Goal: Transaction & Acquisition: Purchase product/service

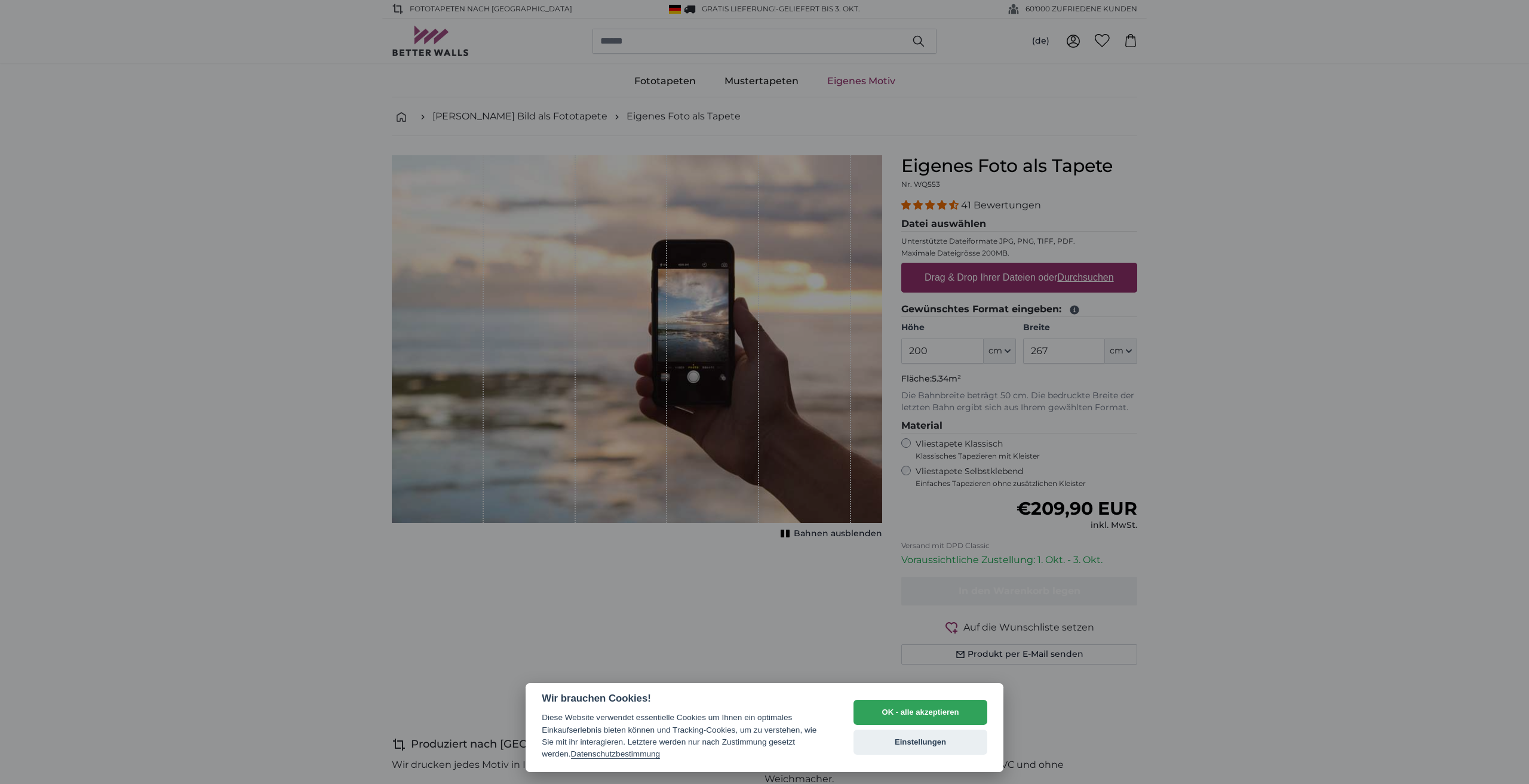
select select "**"
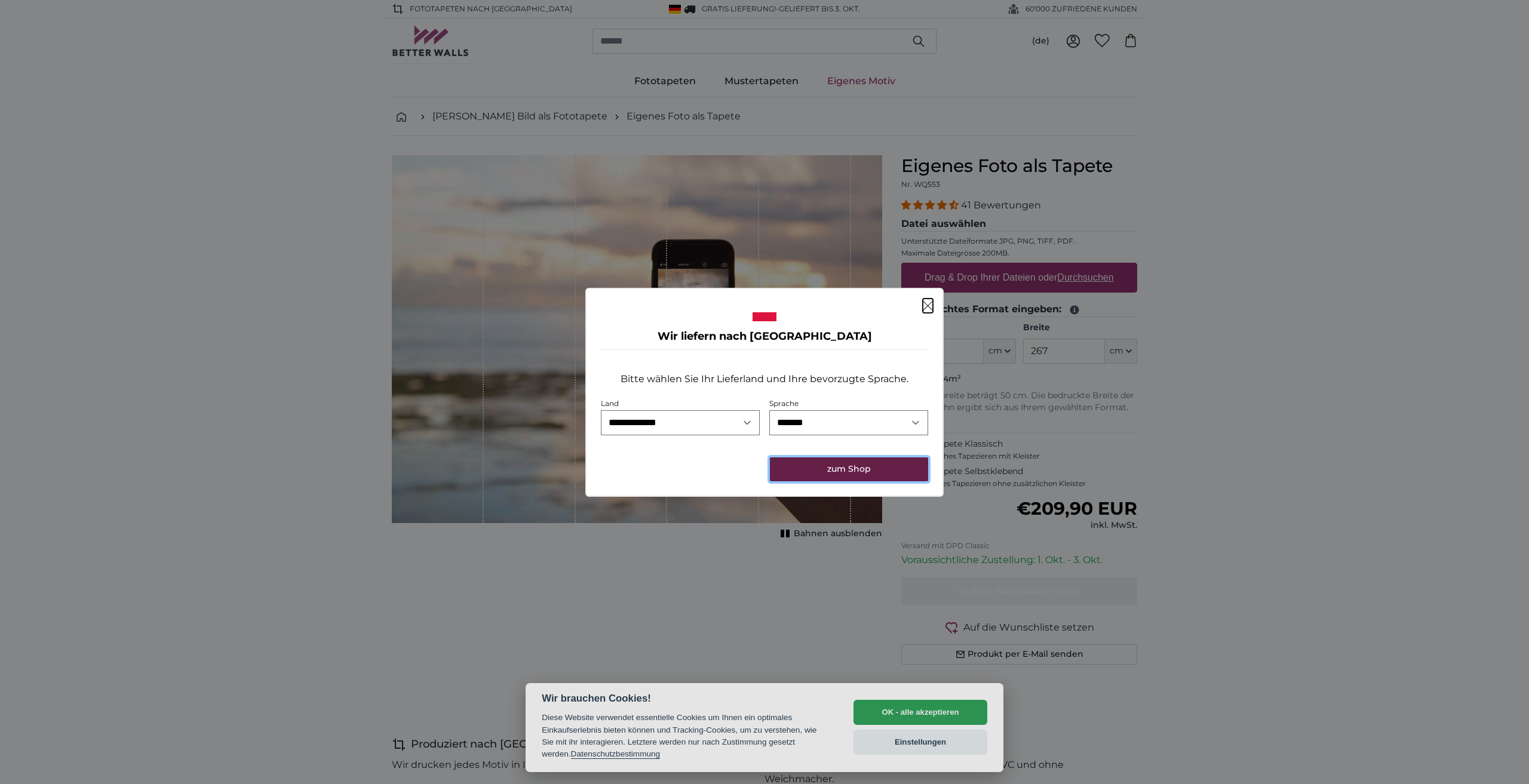
click at [862, 465] on button "zum Shop" at bounding box center [849, 469] width 158 height 24
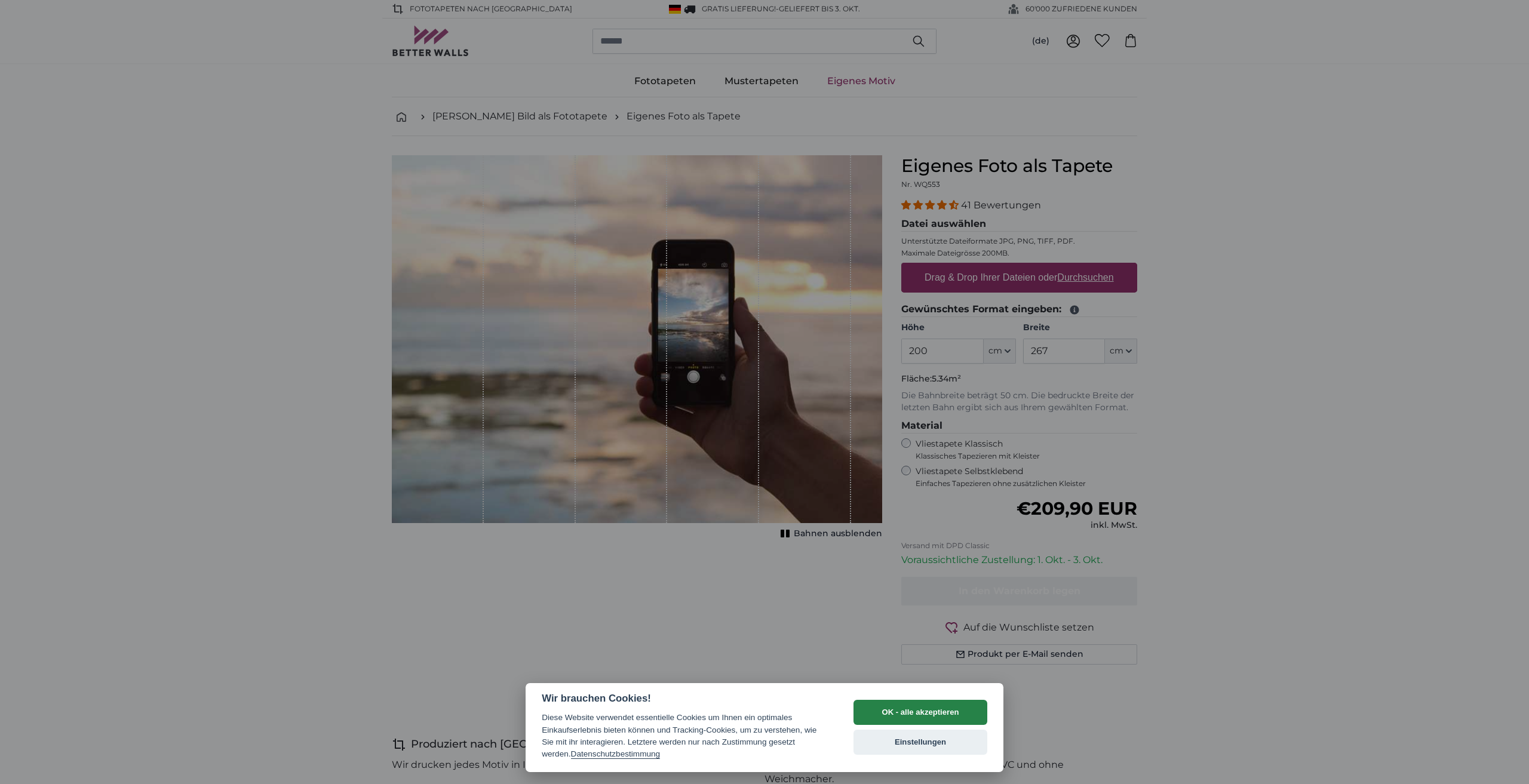
click at [914, 718] on button "OK - alle akzeptieren" at bounding box center [920, 712] width 134 height 25
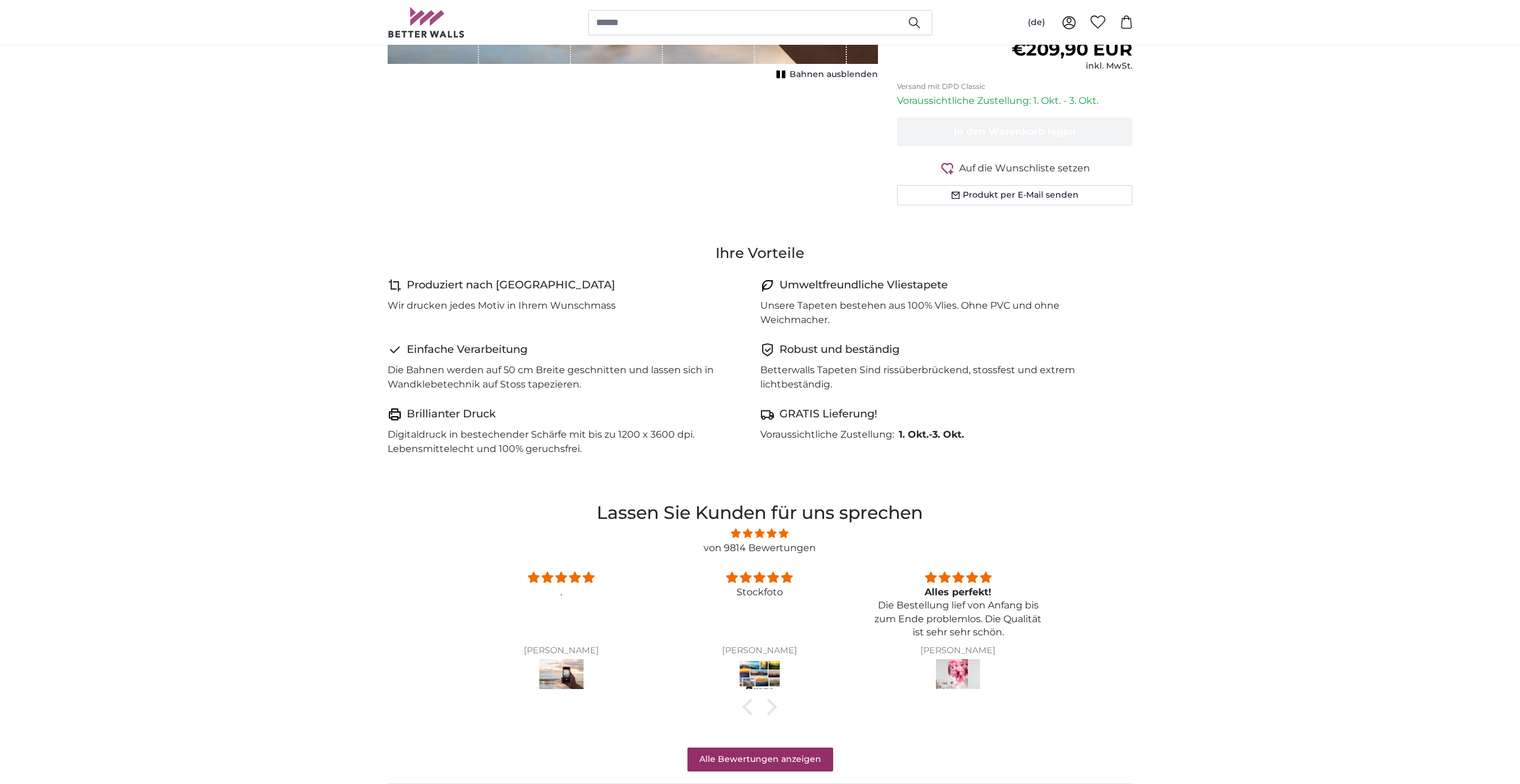
scroll to position [538, 0]
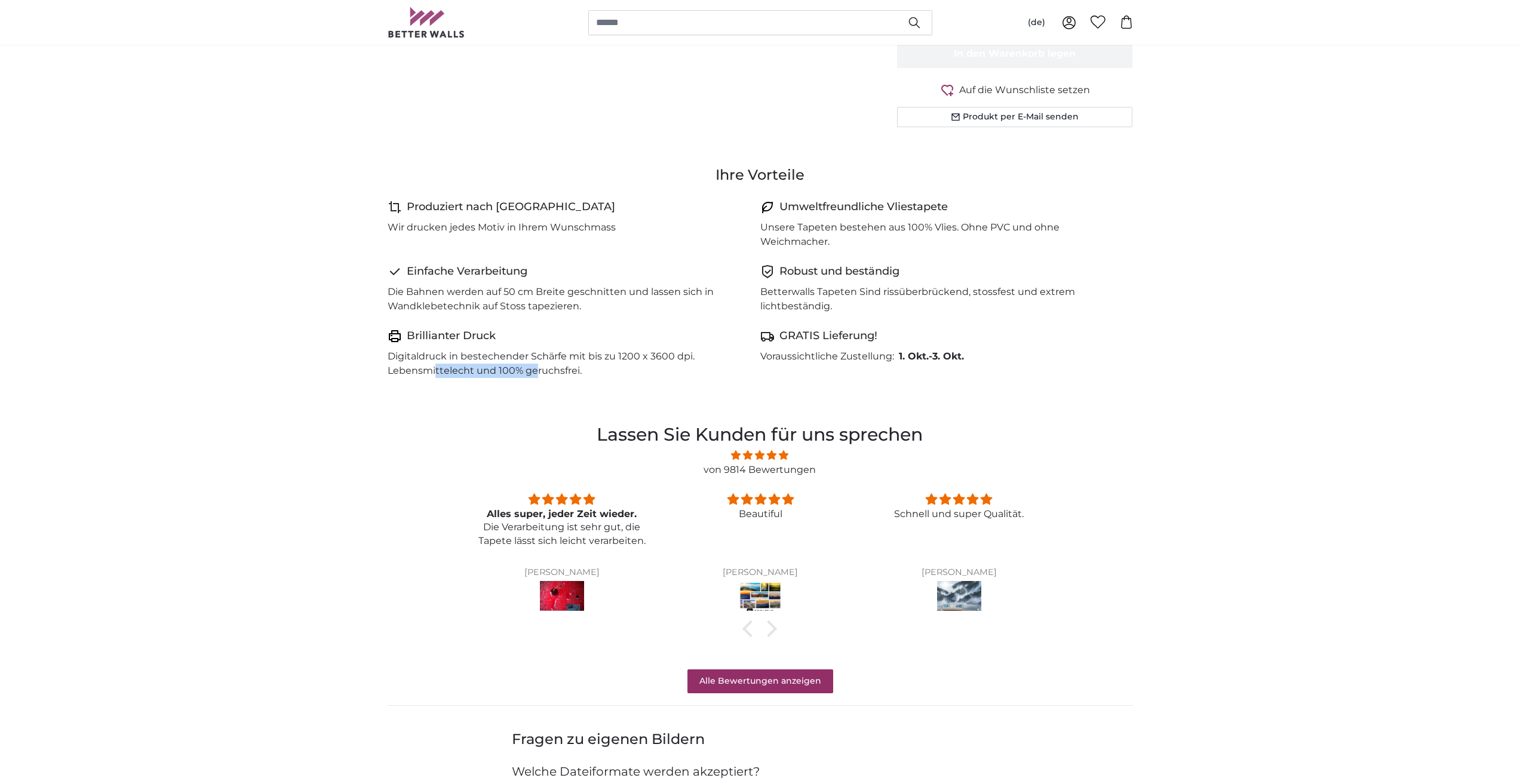
drag, startPoint x: 436, startPoint y: 368, endPoint x: 535, endPoint y: 372, distance: 99.1
click at [535, 372] on p "Digitaldruck in bestechender Schärfe mit bis zu 1200 x 3600 dpi. Lebensmittelec…" at bounding box center [570, 363] width 363 height 29
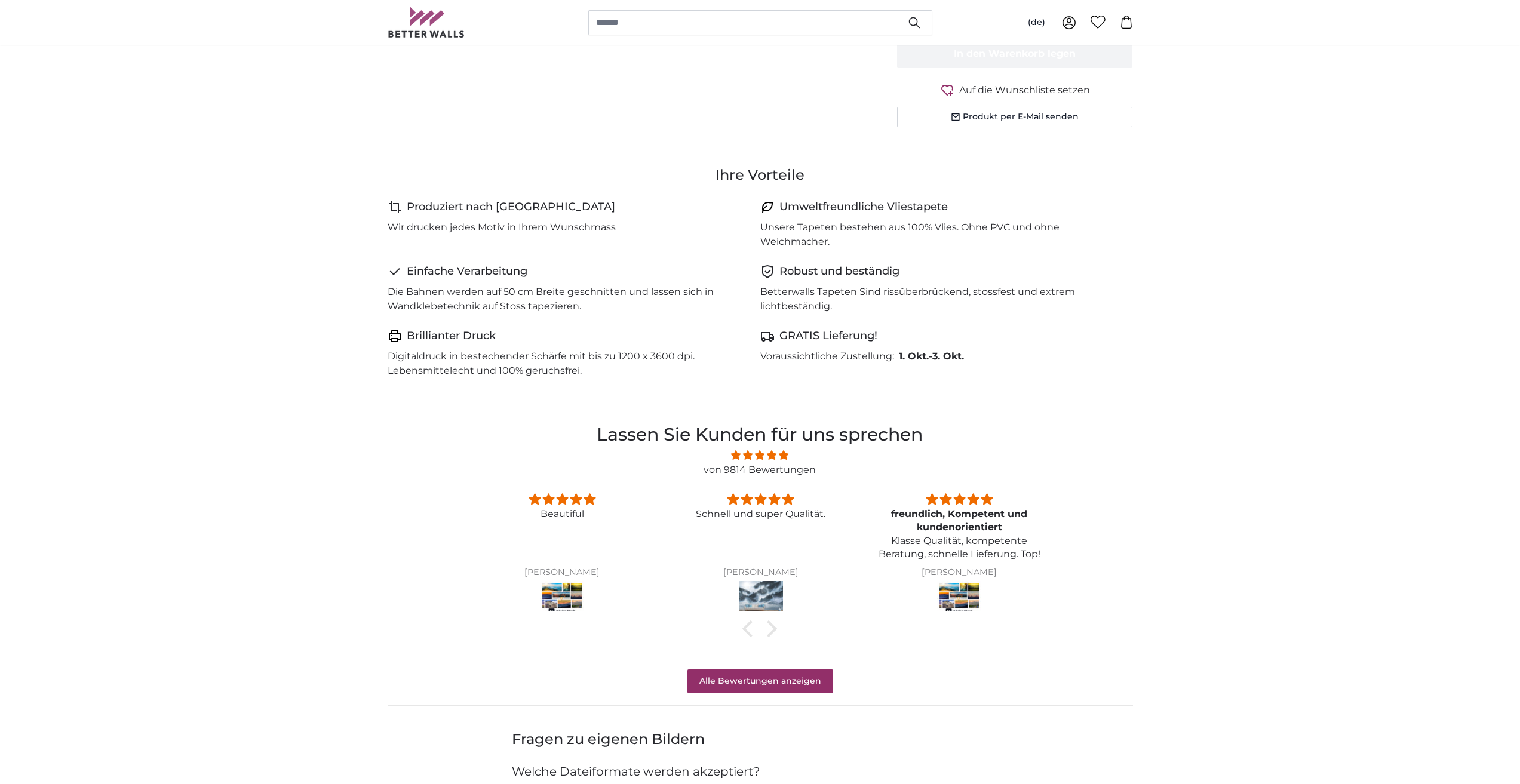
click at [852, 235] on p "Unsere Tapeten bestehen aus 100% Vlies. Ohne PVC und ohne Weichmacher." at bounding box center [942, 234] width 363 height 29
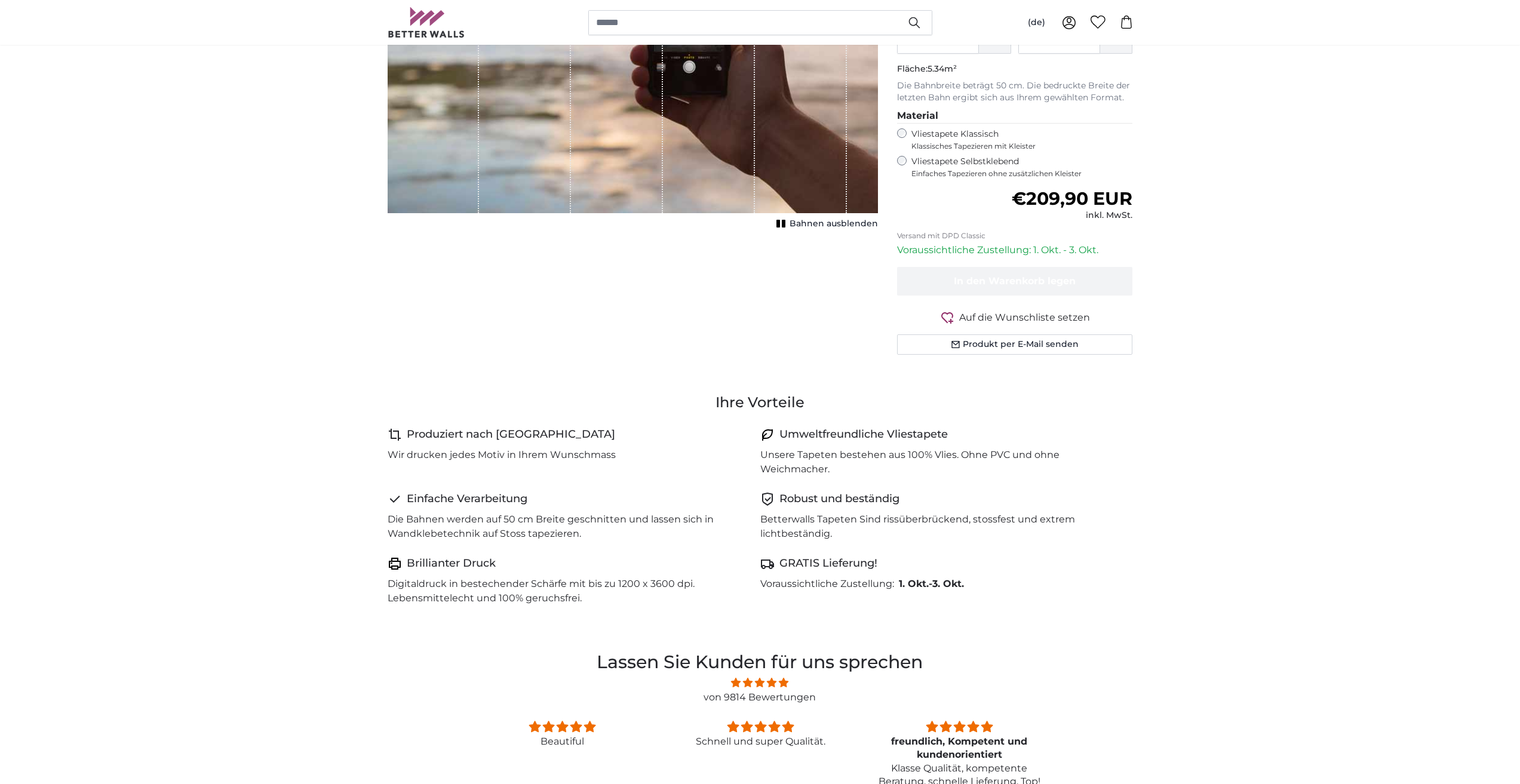
scroll to position [119, 0]
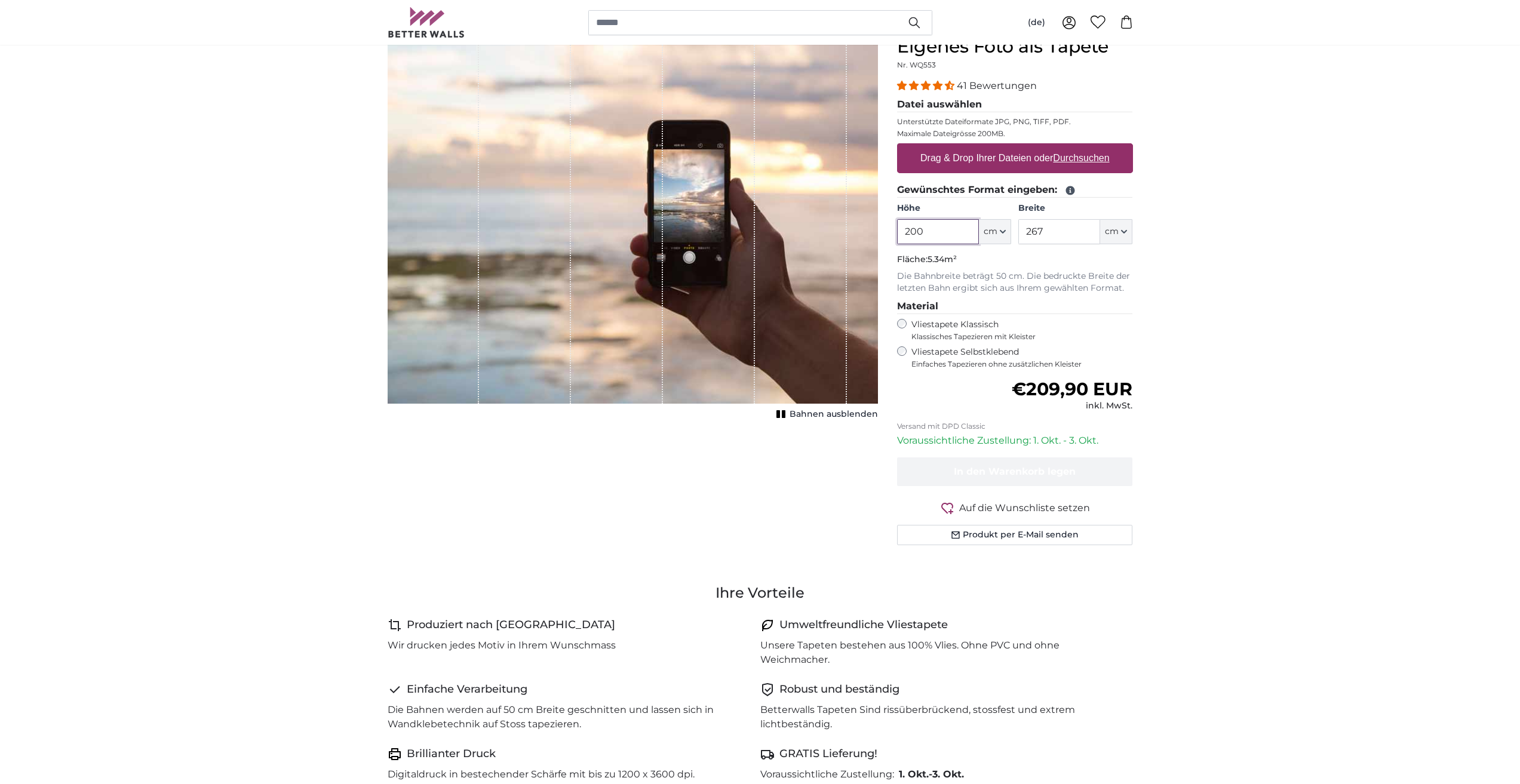
drag, startPoint x: 939, startPoint y: 229, endPoint x: 825, endPoint y: 221, distance: 114.3
click at [826, 221] on product-detail "Abbrechen Bild zuschneiden Bahnen ausblenden Eigenes Foto als Tapete Nr. WQ553 …" at bounding box center [760, 295] width 764 height 557
type input "400"
type input "225"
